Goal: Communication & Community: Answer question/provide support

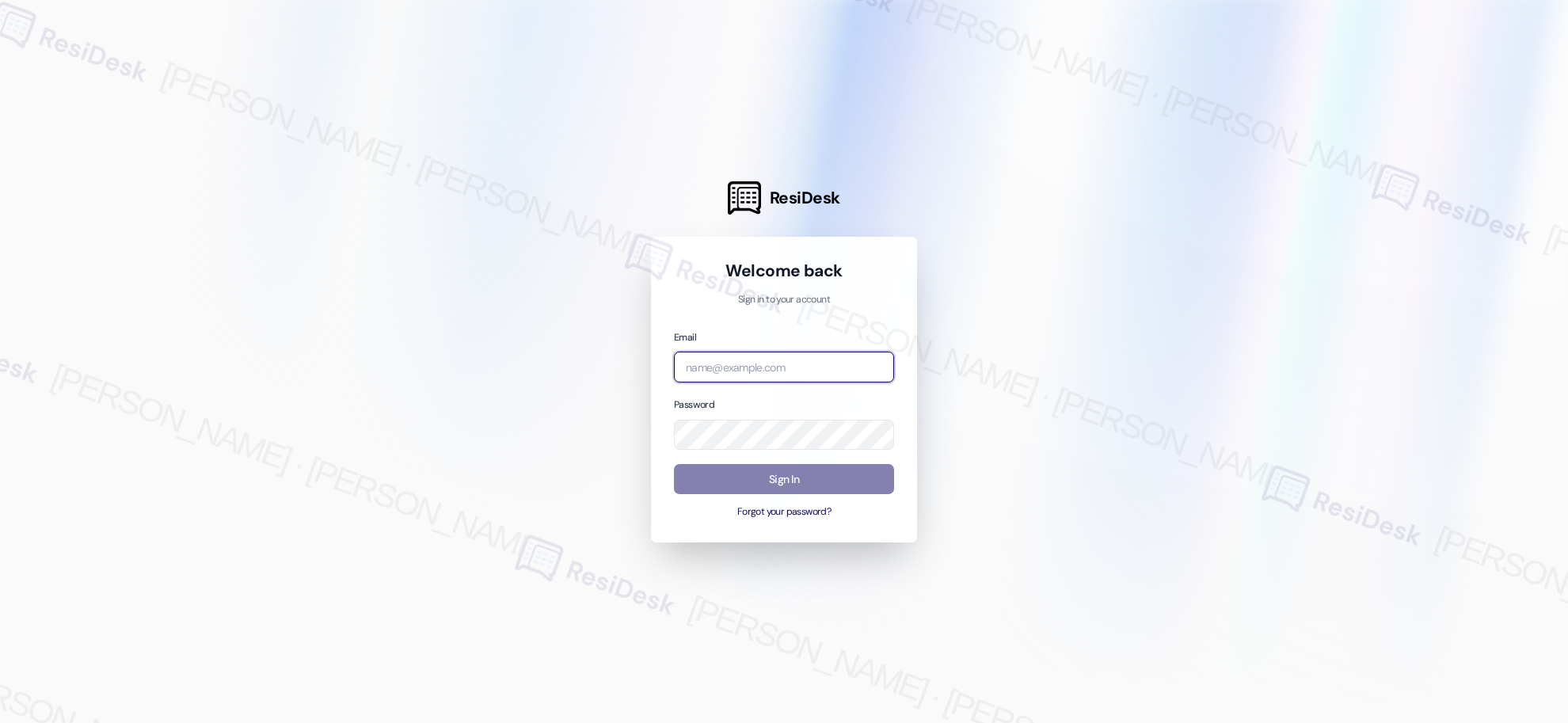
type input "[EMAIL_ADDRESS][PERSON_NAME][PERSON_NAME][PERSON_NAME][DOMAIN_NAME]"
click at [773, 369] on input "[EMAIL_ADDRESS][PERSON_NAME][PERSON_NAME][PERSON_NAME][DOMAIN_NAME]" at bounding box center [784, 366] width 220 height 31
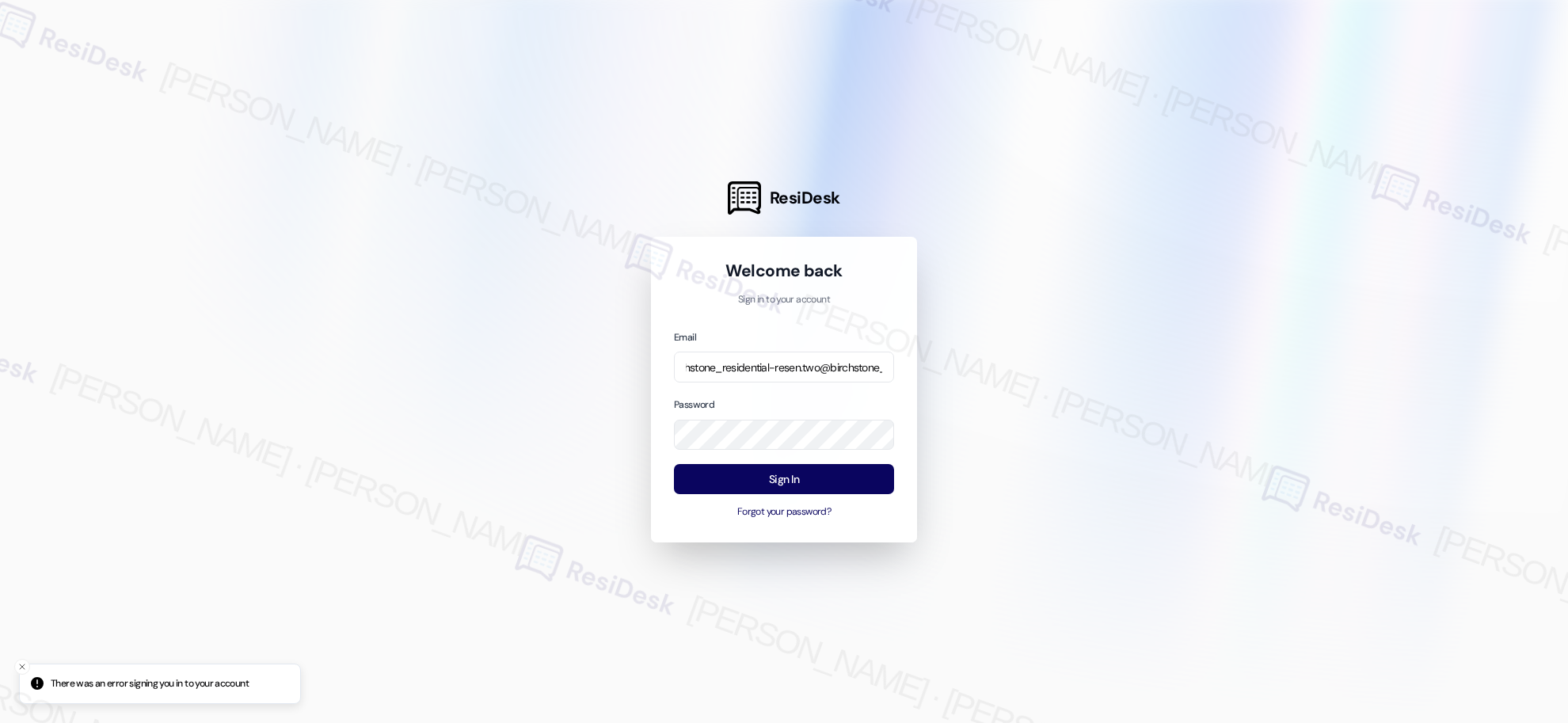
scroll to position [0, 134]
click at [803, 365] on input "automated-surveys-birchstone_residential-resen.two@birchstone_[DOMAIN_NAME]" at bounding box center [784, 366] width 220 height 31
type input "automated-surveys-birchstone_residential-resen.four@birchstone_[DOMAIN_NAME]"
click at [776, 485] on button "Sign In" at bounding box center [784, 478] width 220 height 31
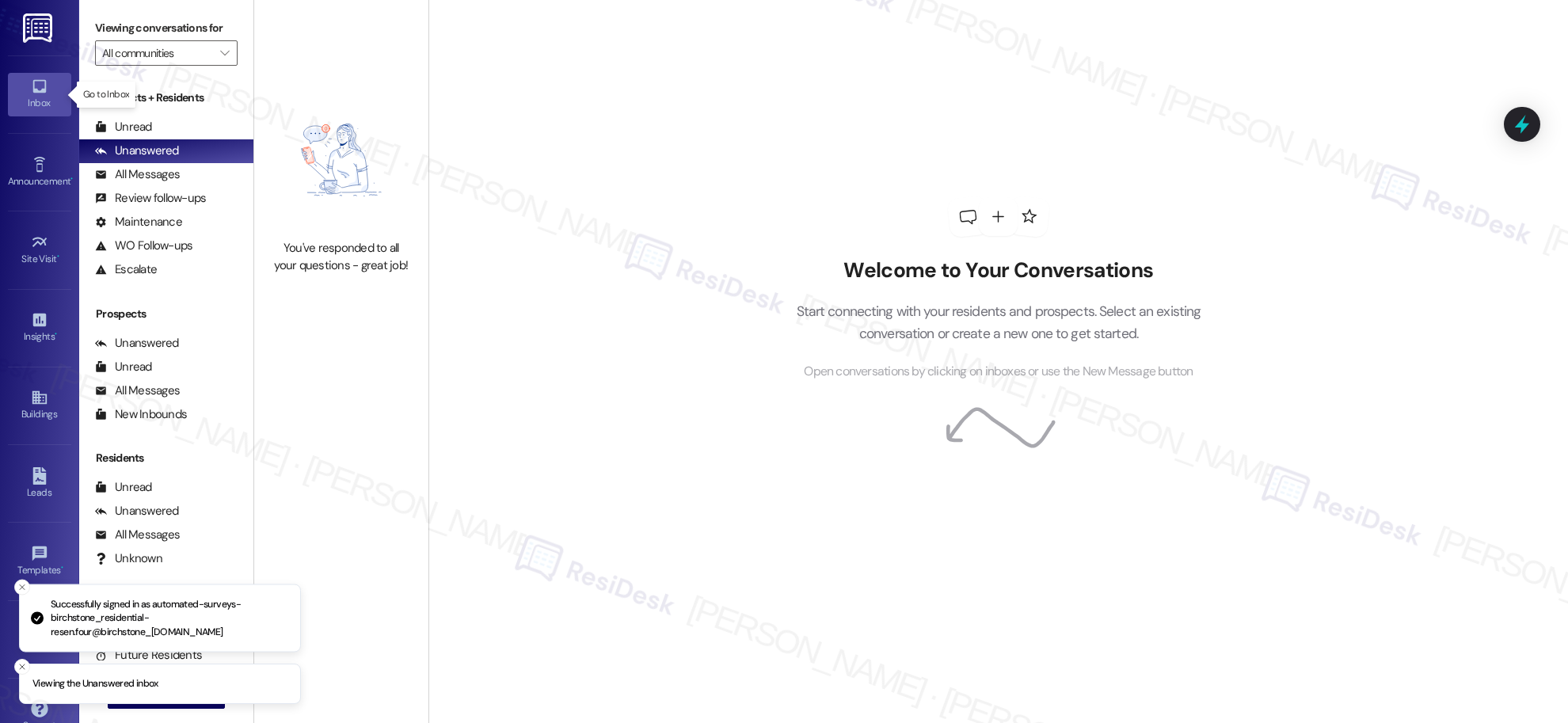
click at [23, 97] on div "Inbox" at bounding box center [40, 103] width 79 height 16
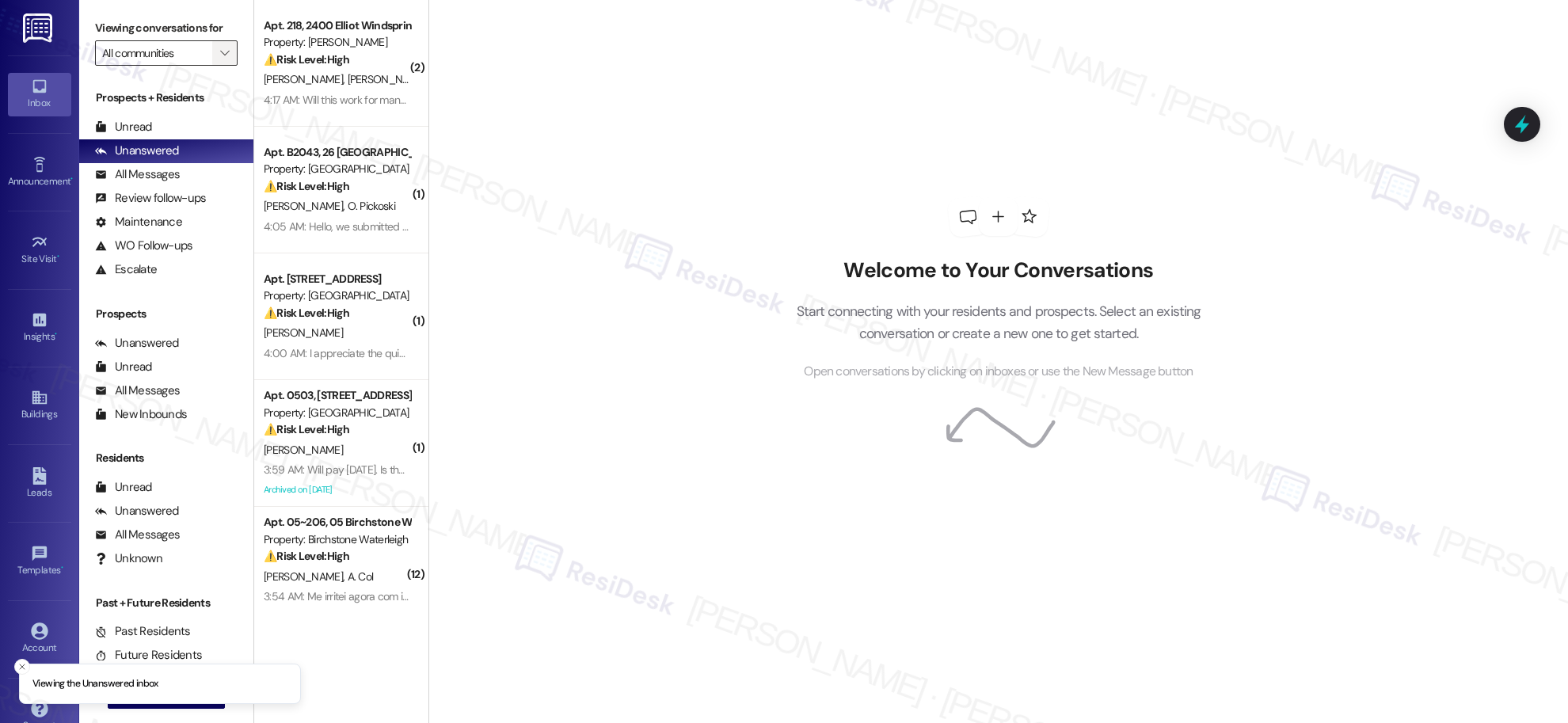
click at [220, 52] on icon "" at bounding box center [224, 52] width 9 height 13
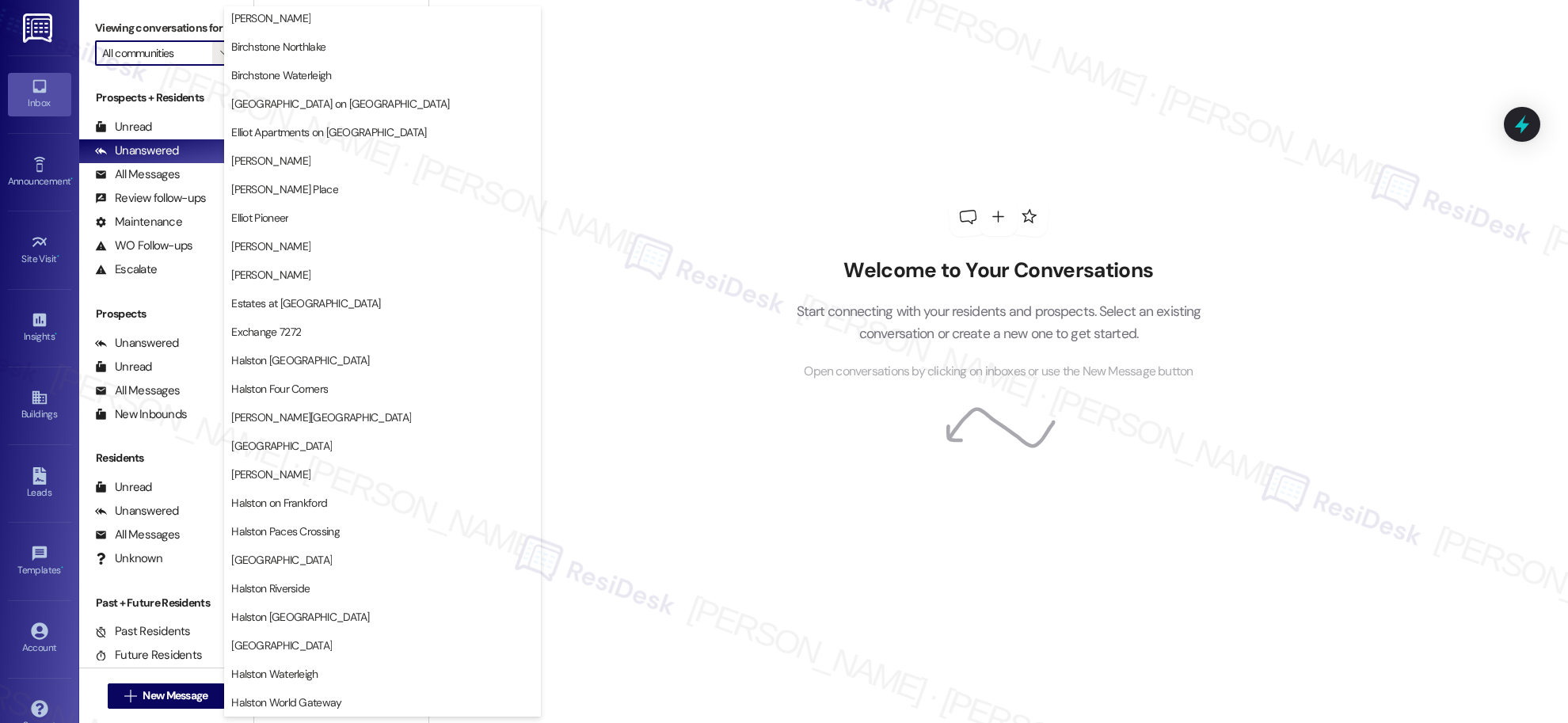
scroll to position [154, 0]
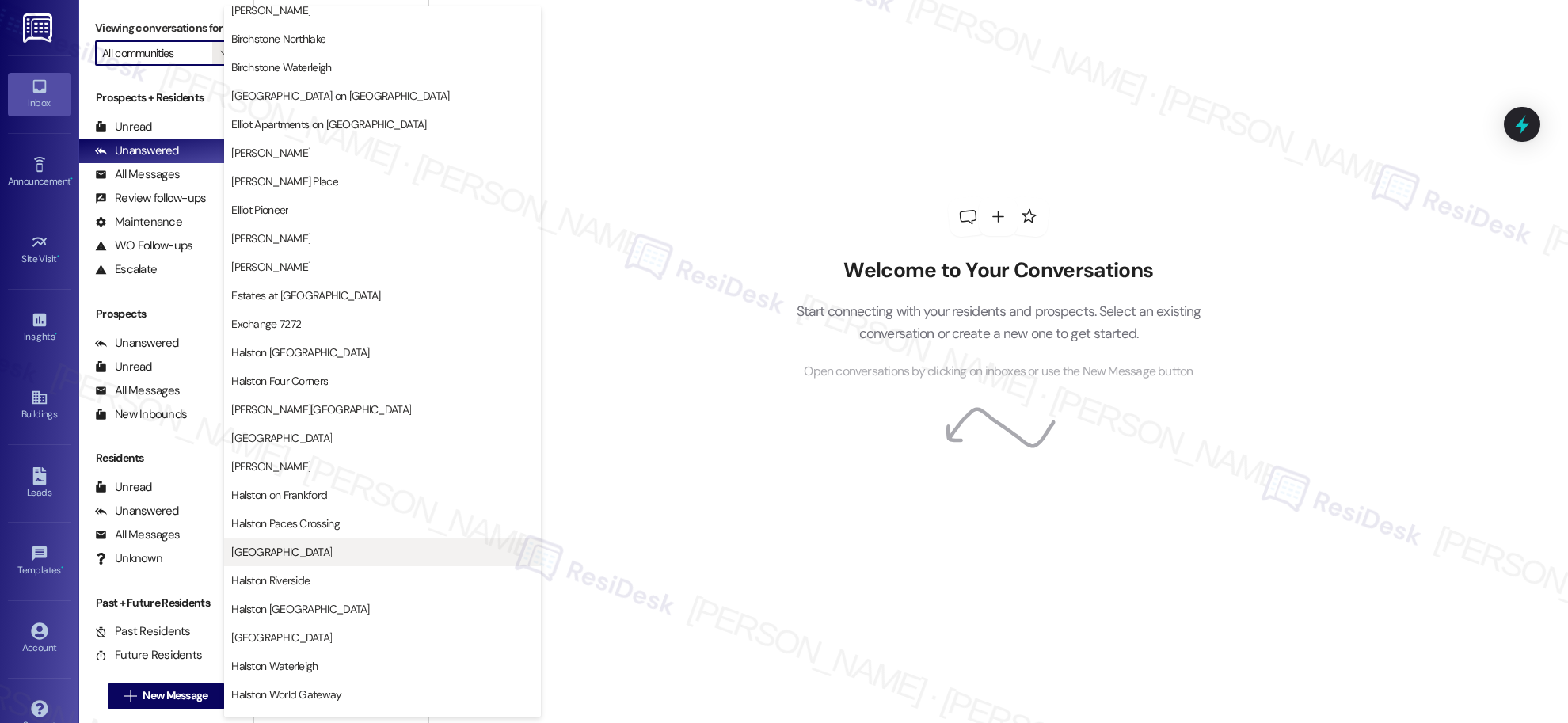
click at [344, 555] on span "[GEOGRAPHIC_DATA]" at bounding box center [381, 552] width 302 height 16
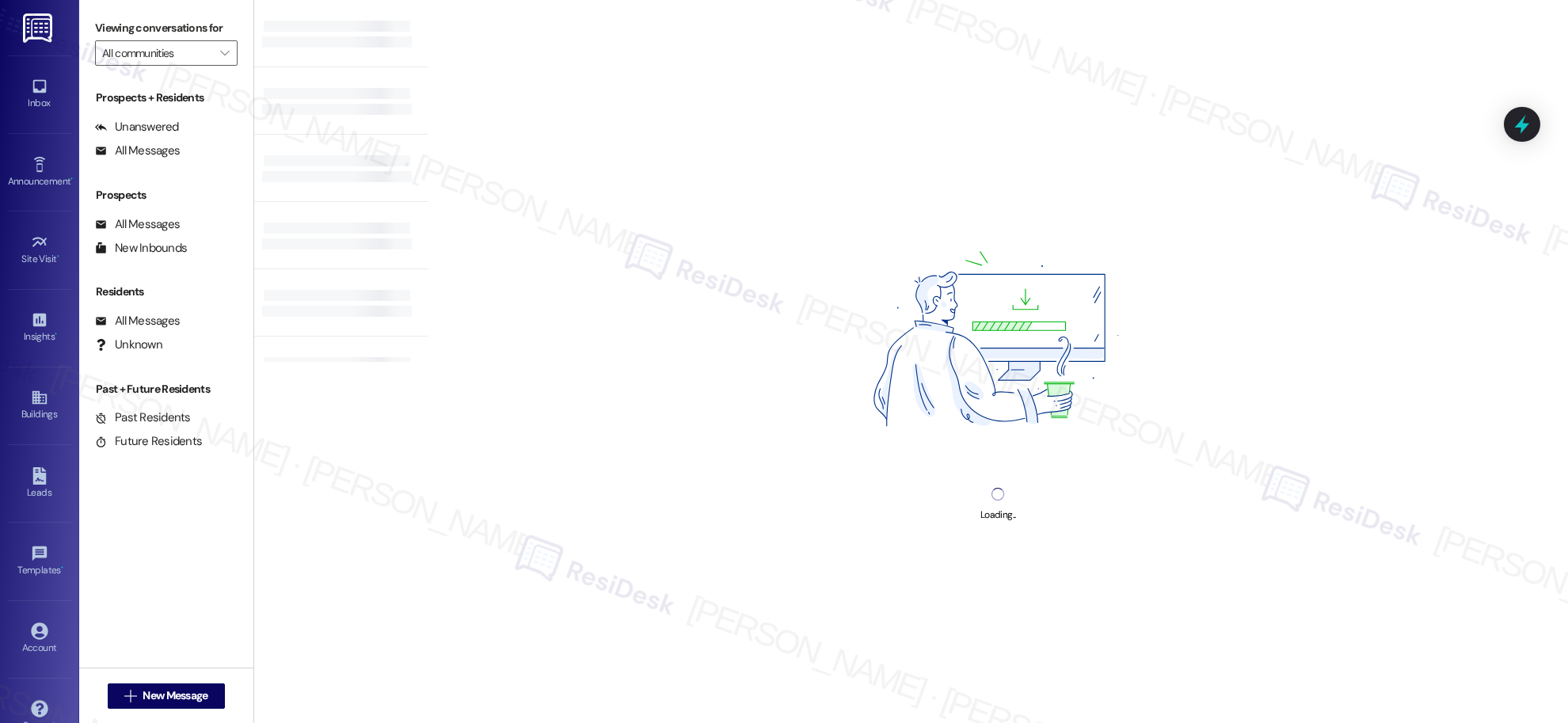
type input "[GEOGRAPHIC_DATA]"
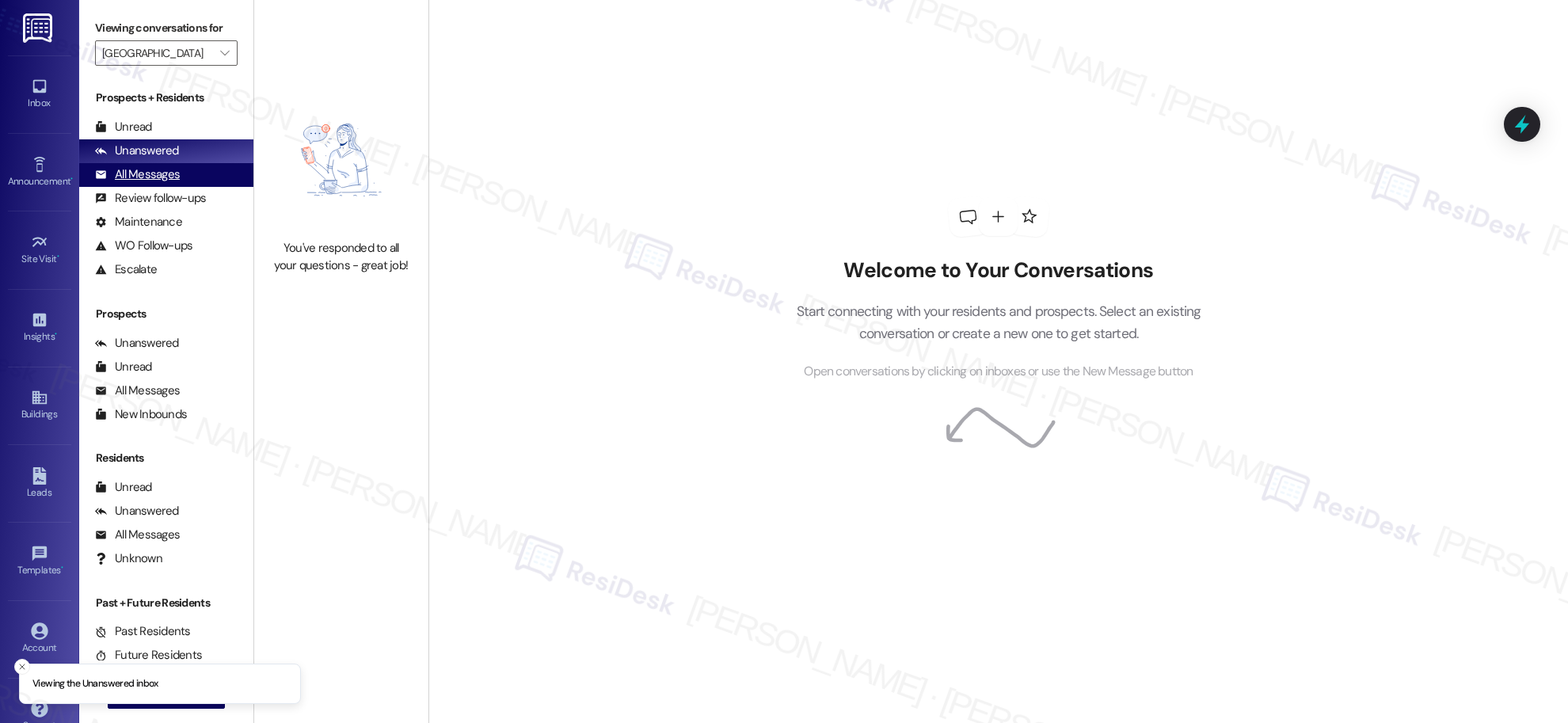
click at [154, 172] on div "All Messages" at bounding box center [138, 174] width 85 height 17
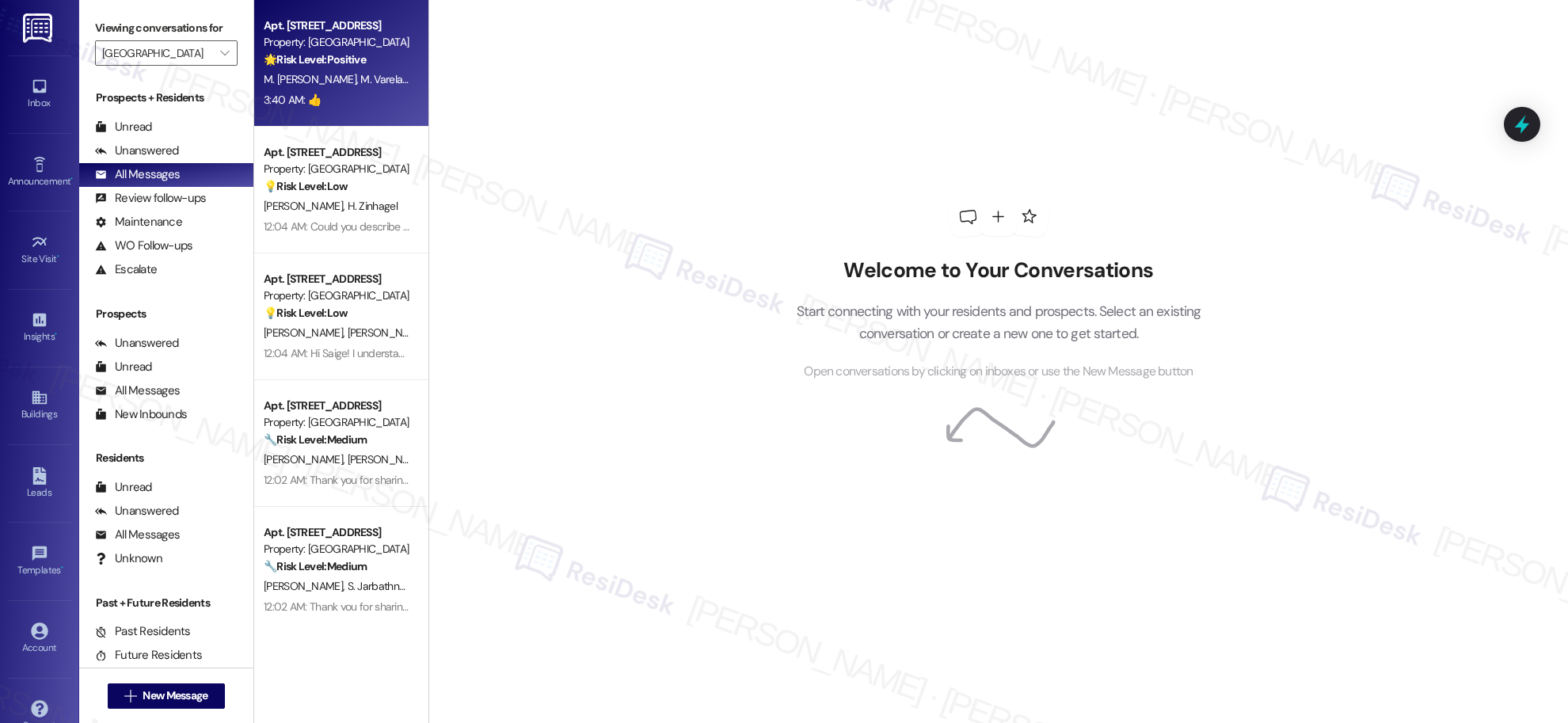
click at [359, 97] on div "3:40 AM: 👍 3:40 AM: 👍" at bounding box center [337, 100] width 150 height 20
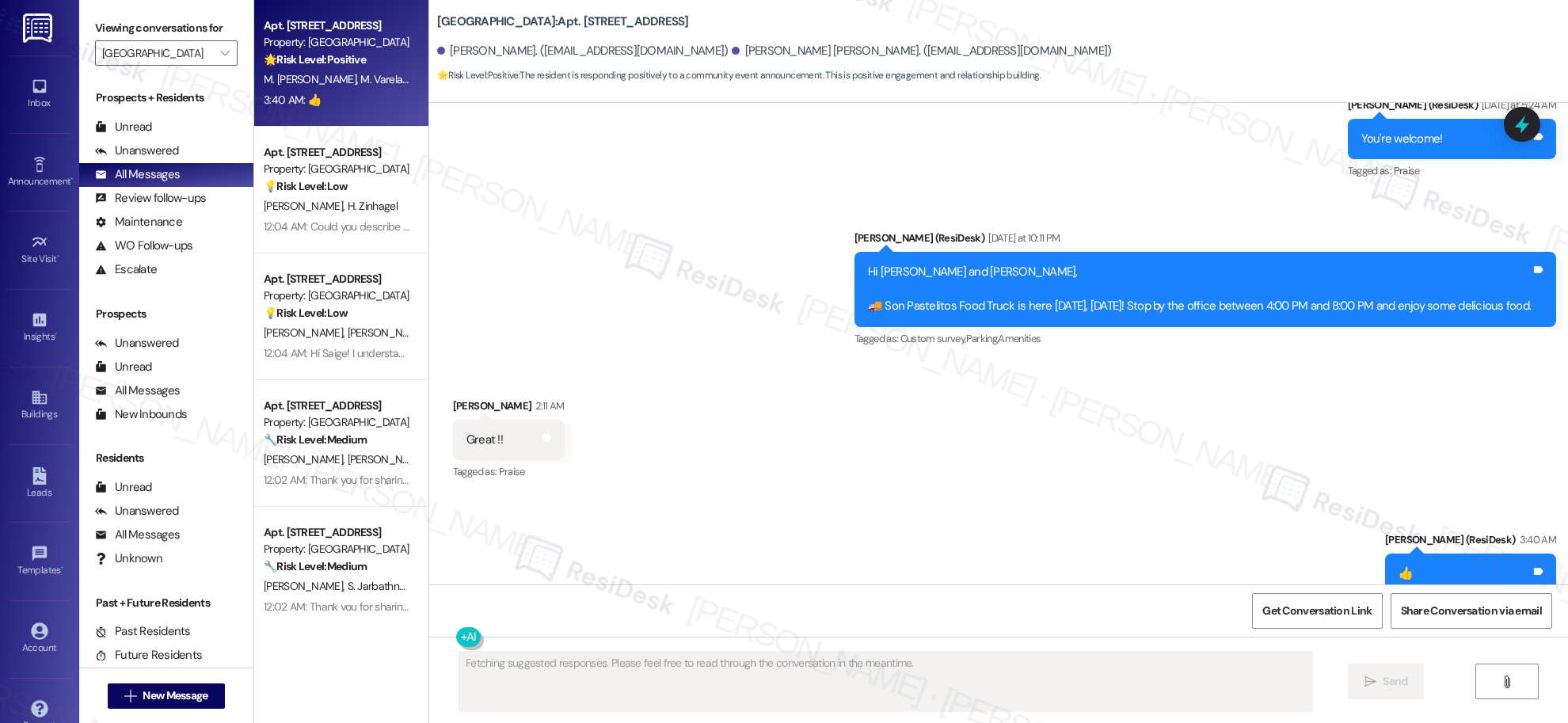
scroll to position [2427, 0]
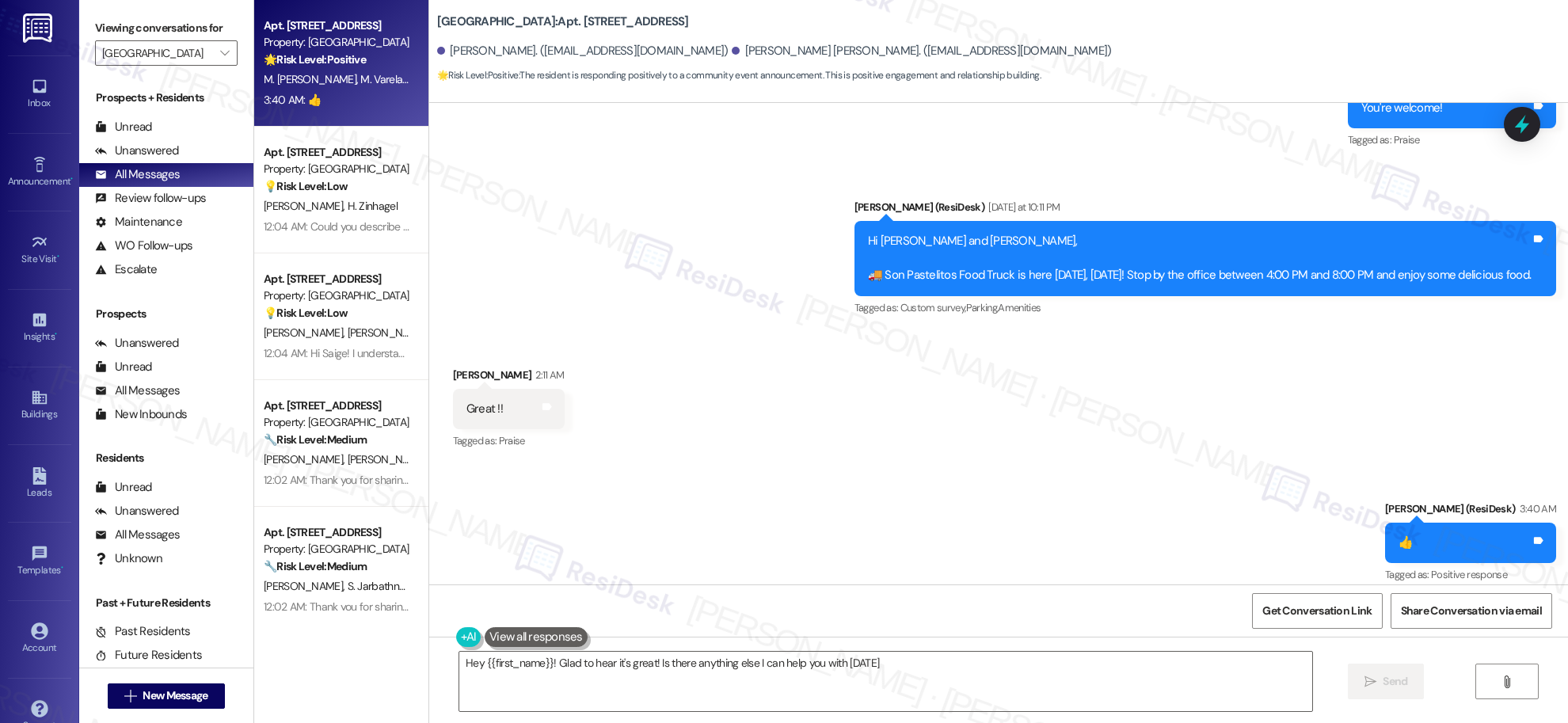
type textarea "Hey {{first_name}}! Glad to hear it's great! Is there anything else I can help …"
